Goal: Find specific page/section: Find specific page/section

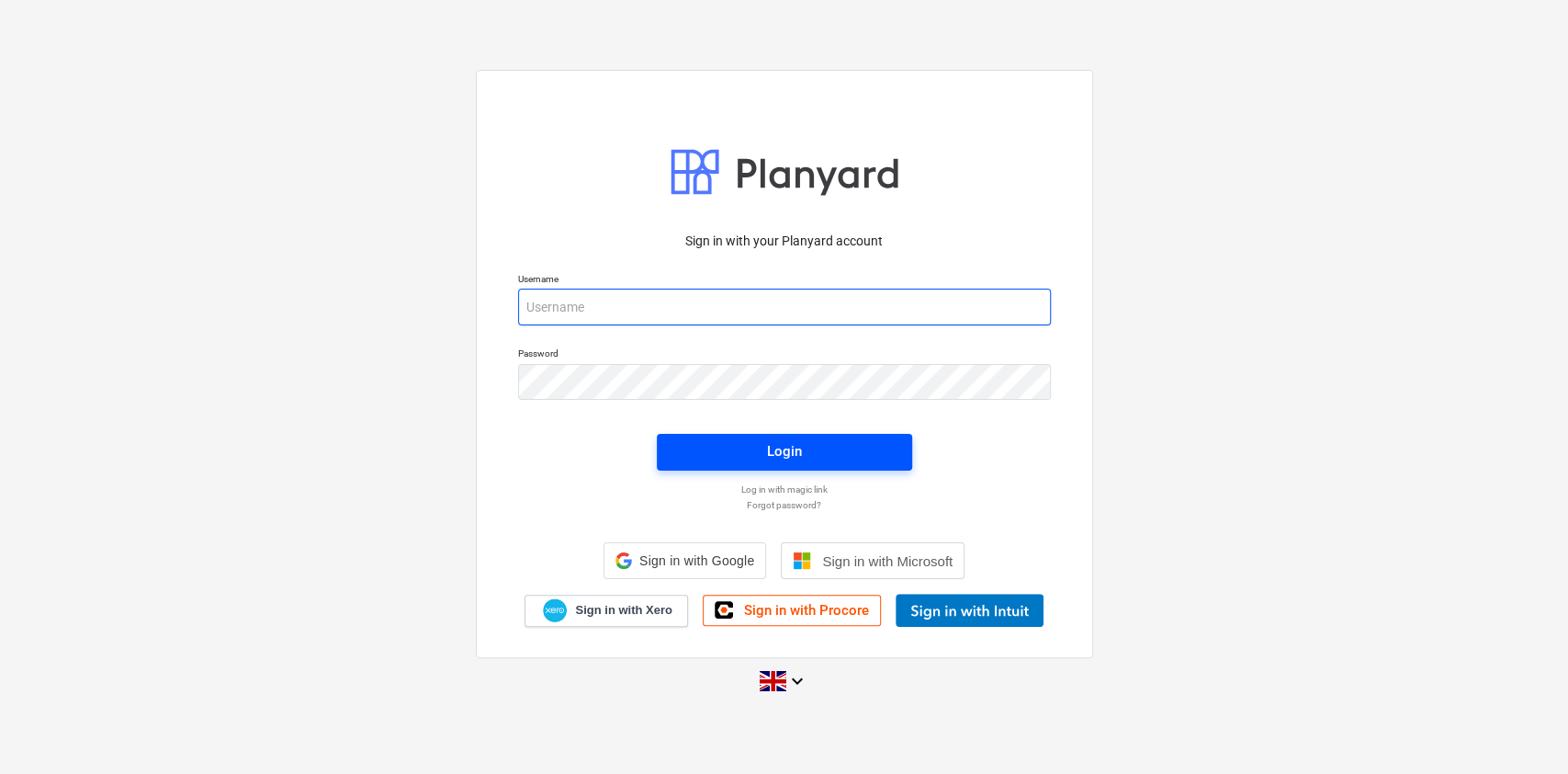
type input "[PERSON_NAME][EMAIL_ADDRESS][PERSON_NAME][DOMAIN_NAME]"
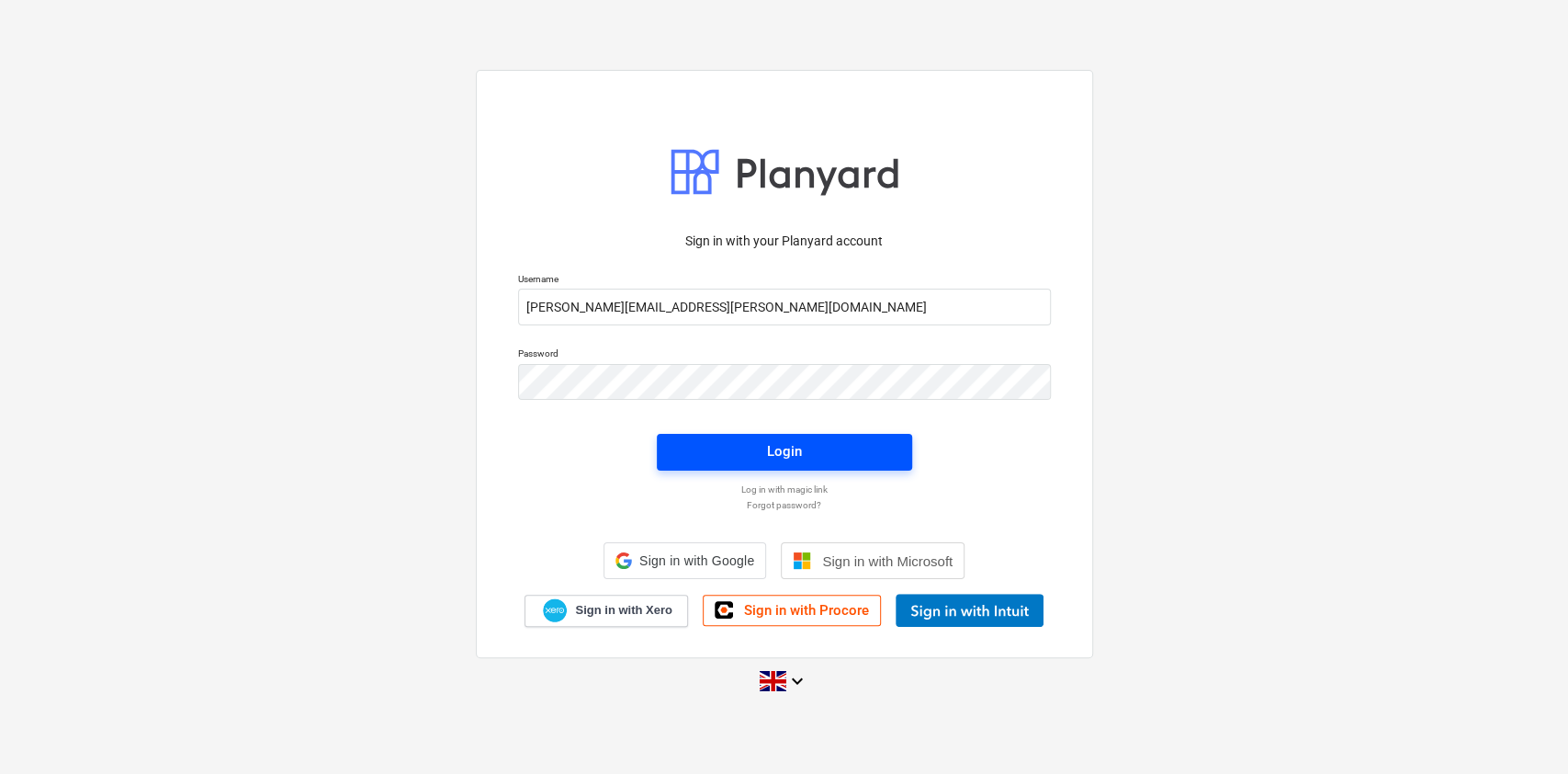
click at [766, 443] on span "Login" at bounding box center [784, 451] width 212 height 24
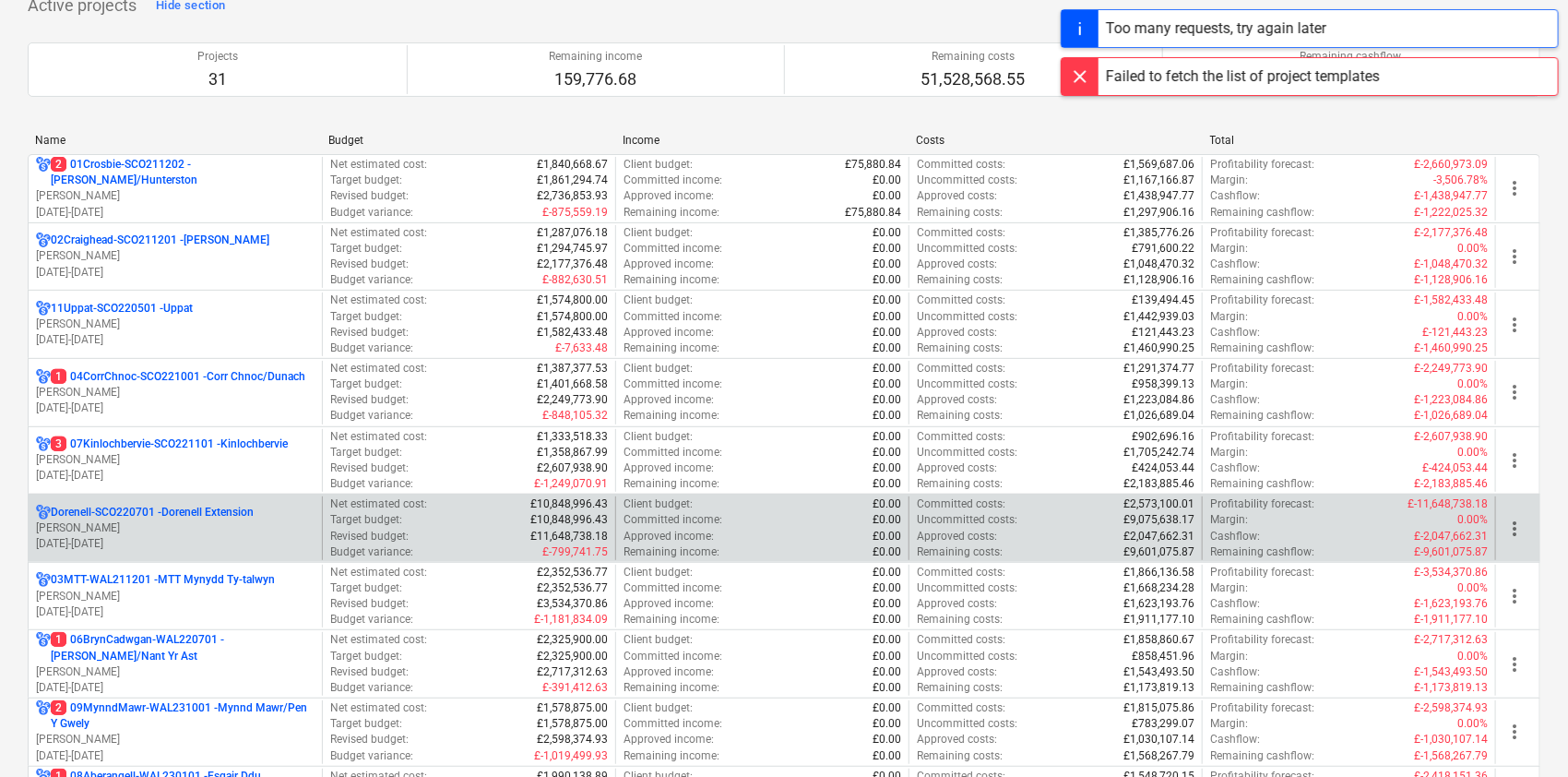
scroll to position [147, 0]
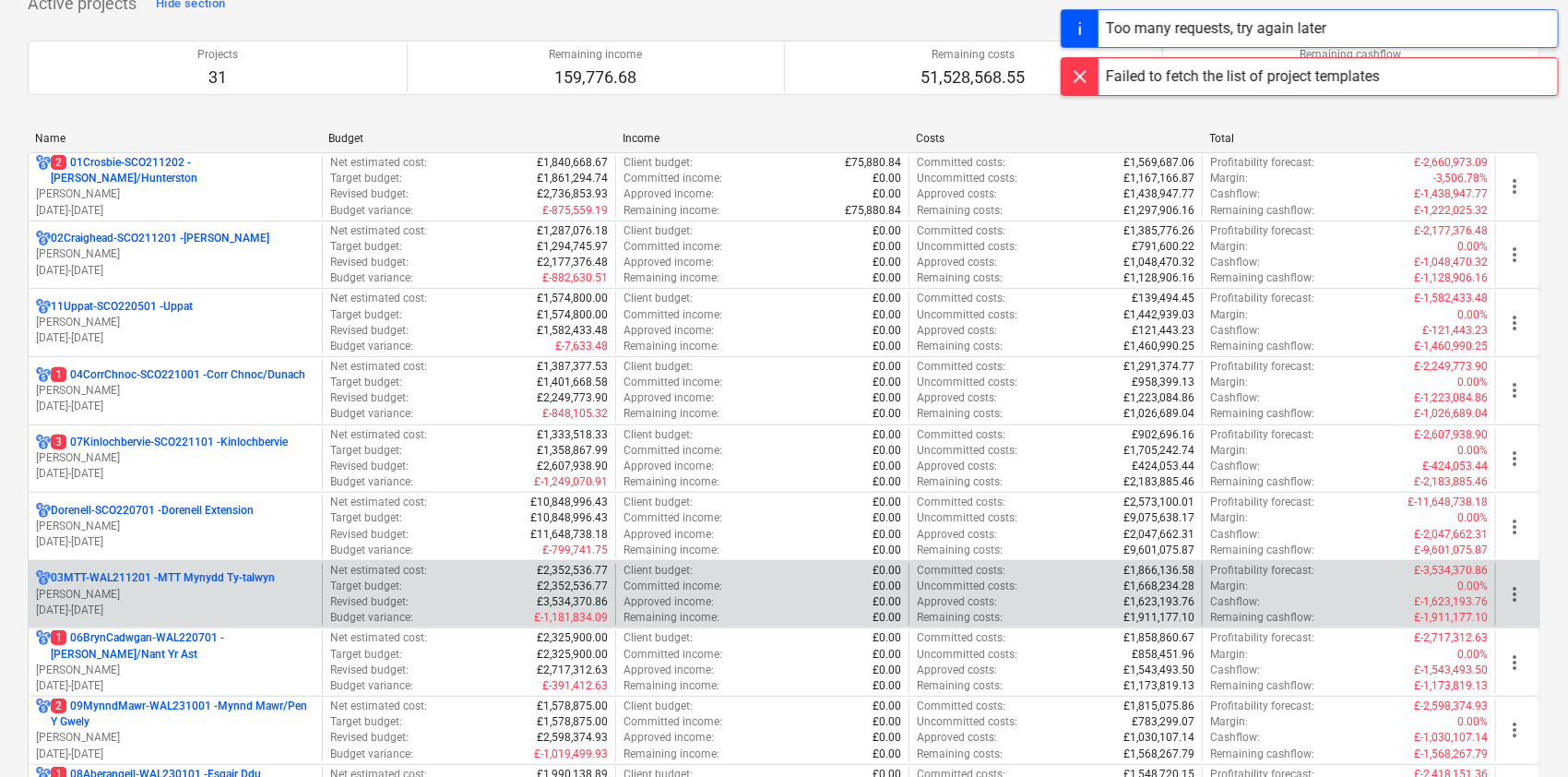
click at [175, 576] on p "03MTT-WAL211201 - MTT Mynydd Ty-[GEOGRAPHIC_DATA]" at bounding box center [162, 577] width 224 height 16
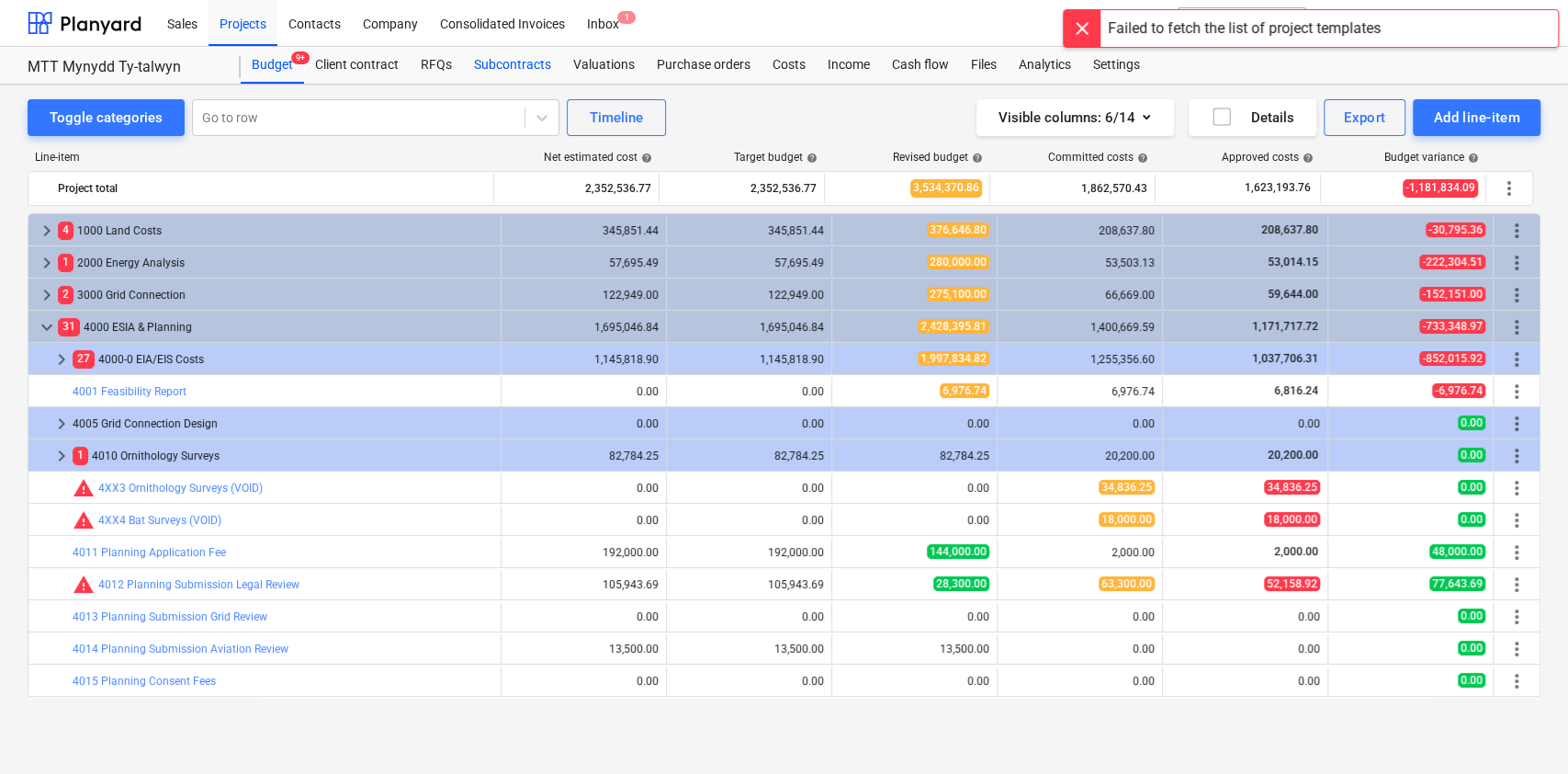
click at [507, 61] on div "Subcontracts" at bounding box center [512, 66] width 99 height 37
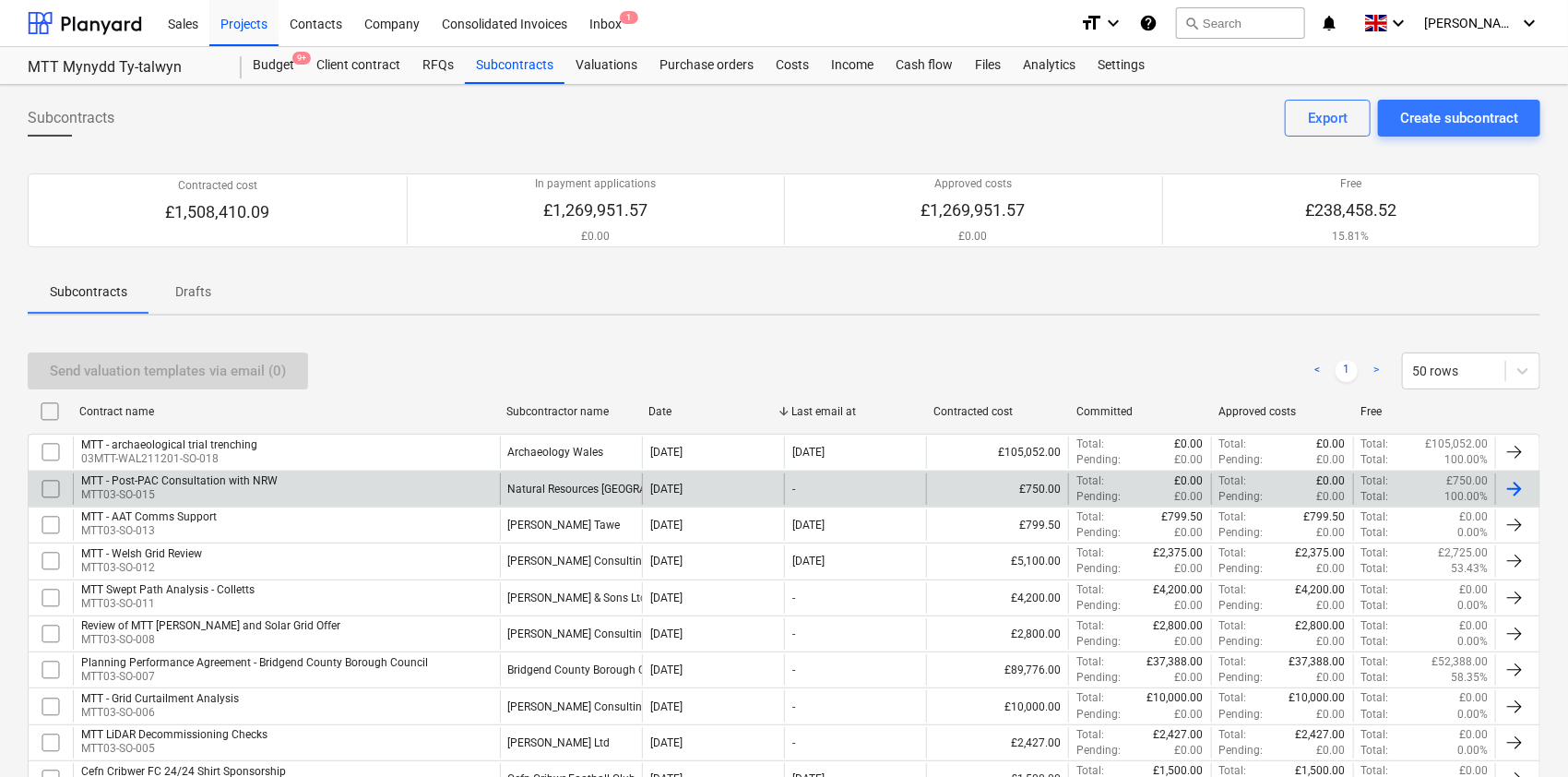
scroll to position [411, 0]
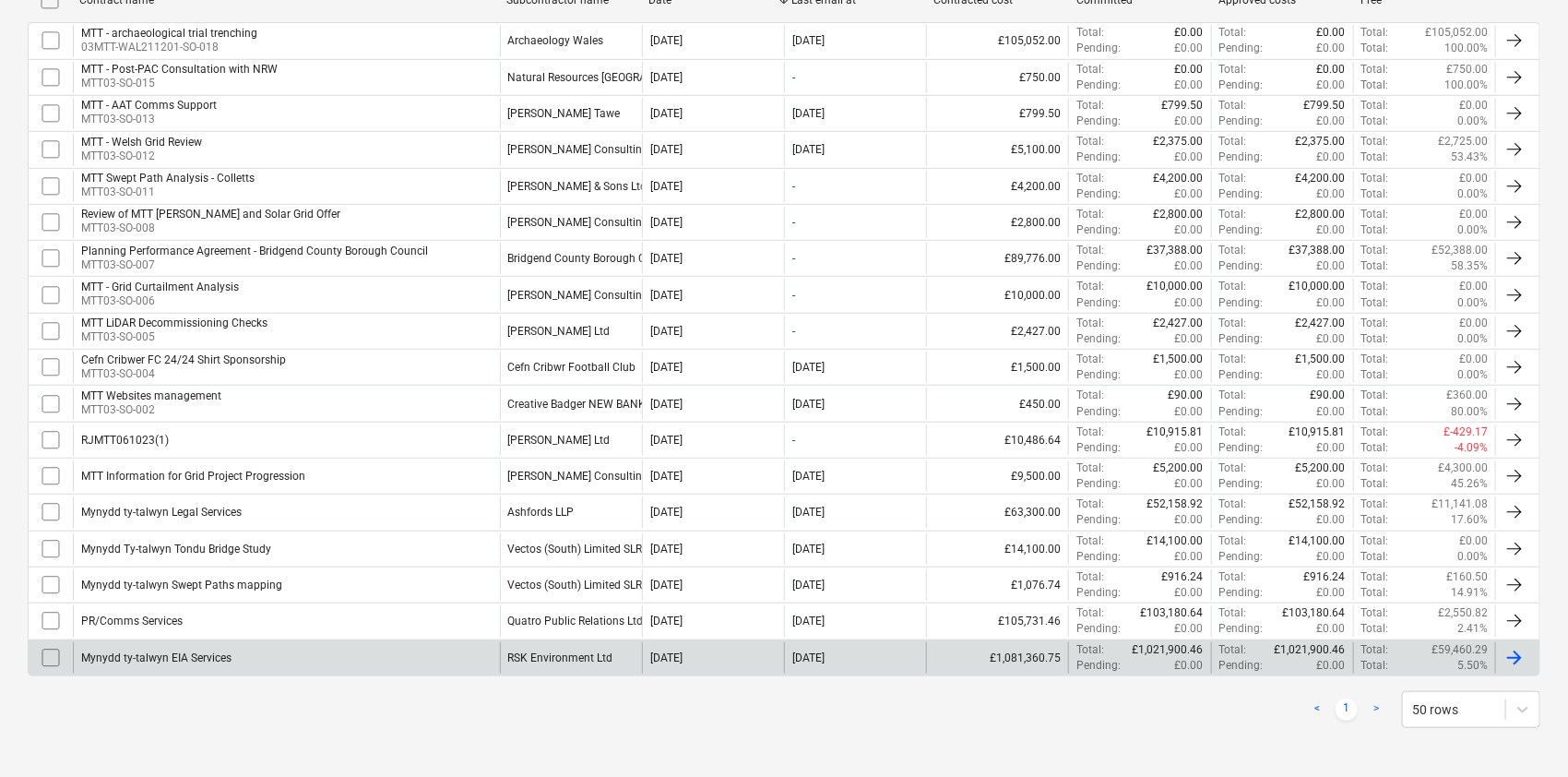
click at [266, 654] on div "Mynydd ty-talwyn EIA Services" at bounding box center [287, 658] width 427 height 32
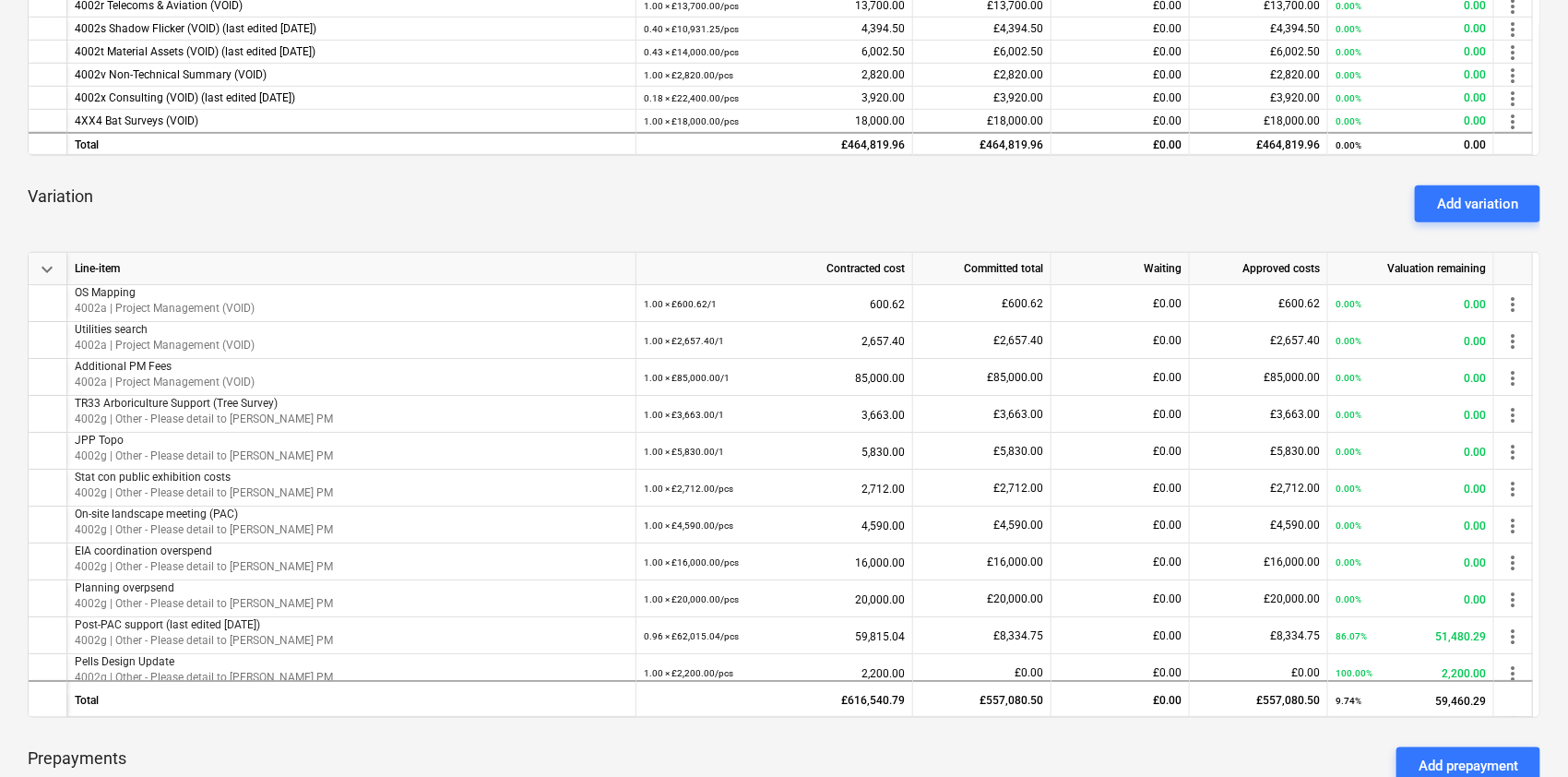
scroll to position [657, 0]
